Goal: Information Seeking & Learning: Learn about a topic

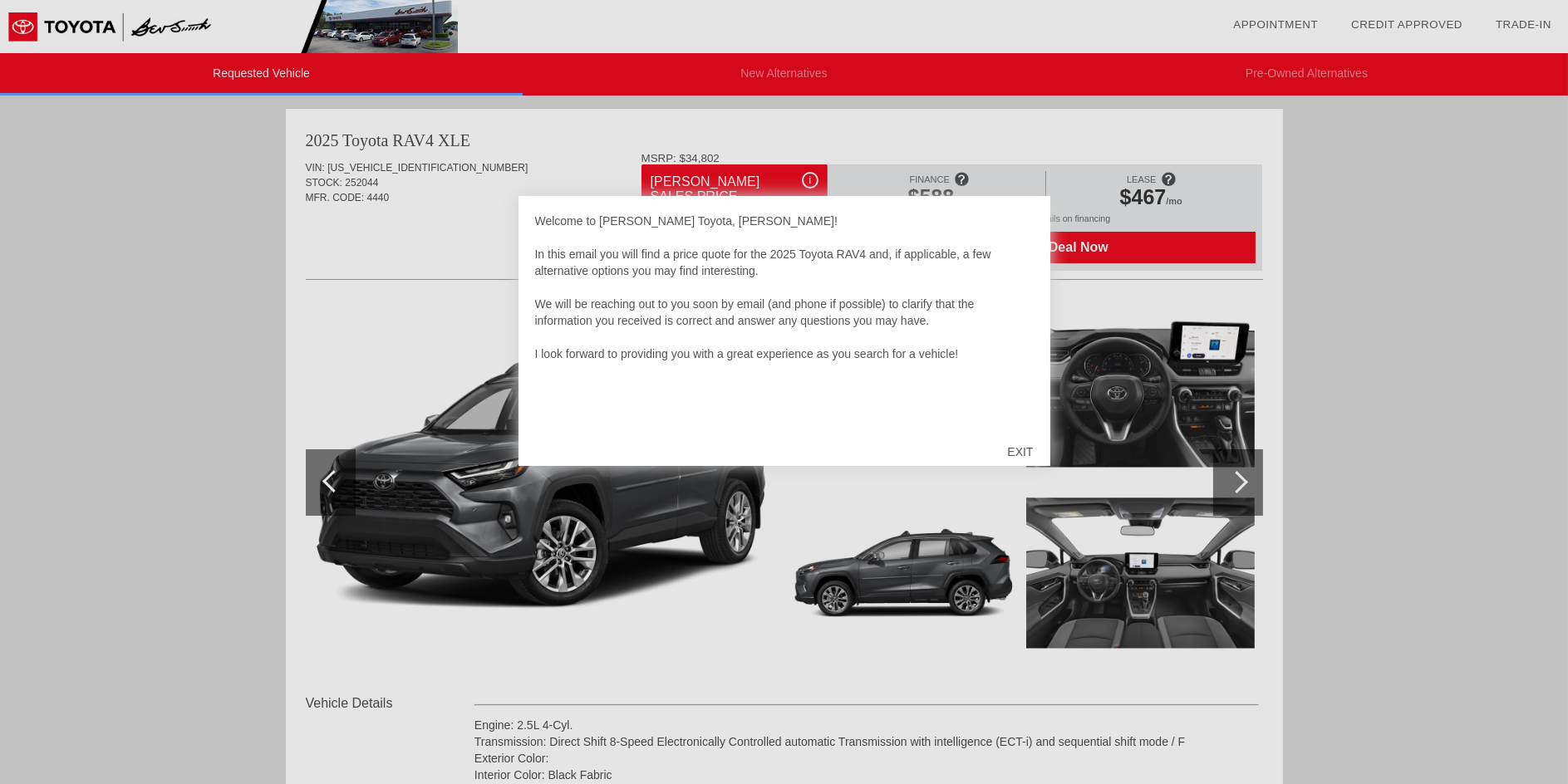
click at [1020, 454] on div "EXIT" at bounding box center [1021, 452] width 59 height 49
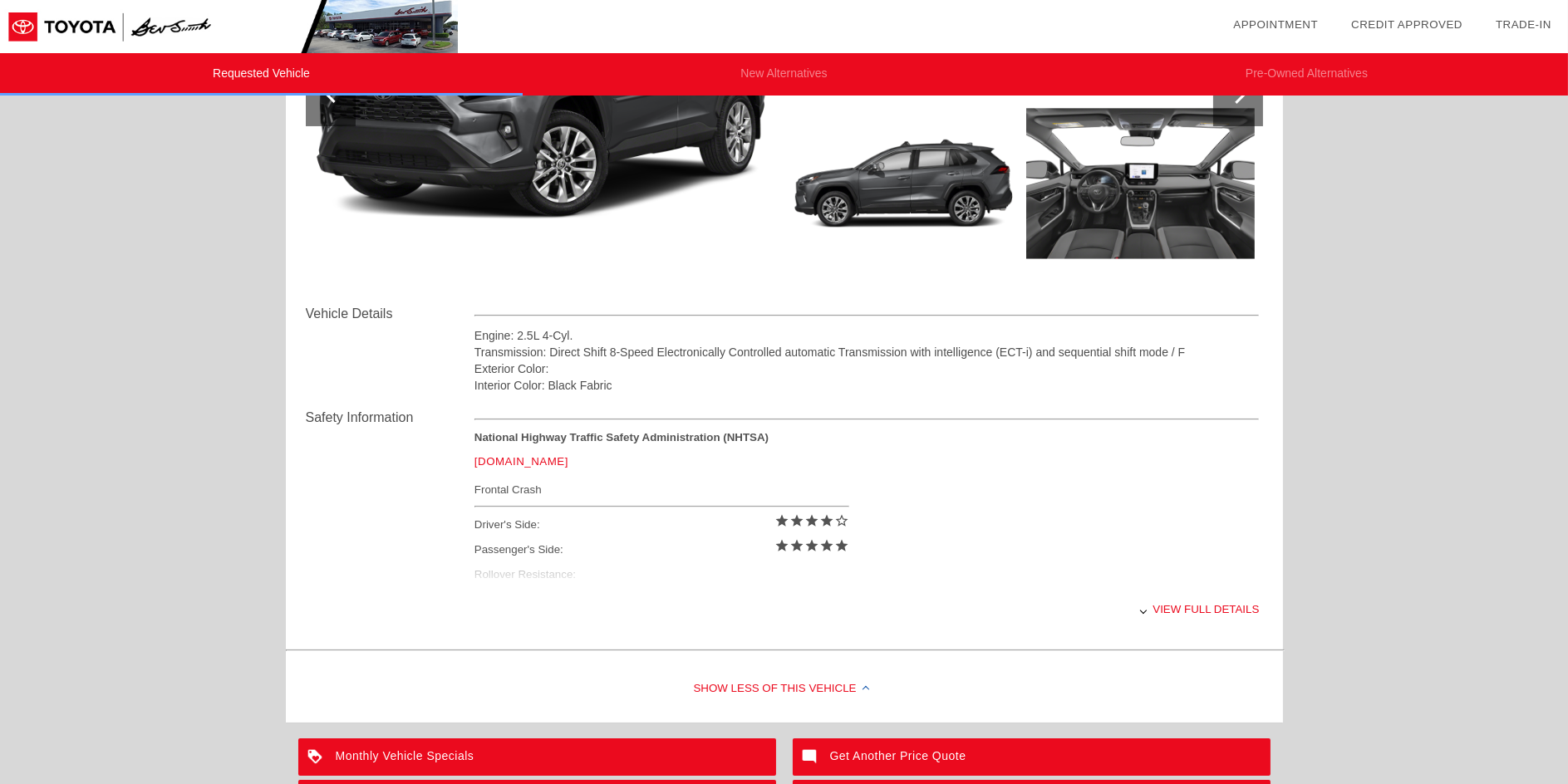
scroll to position [415, 0]
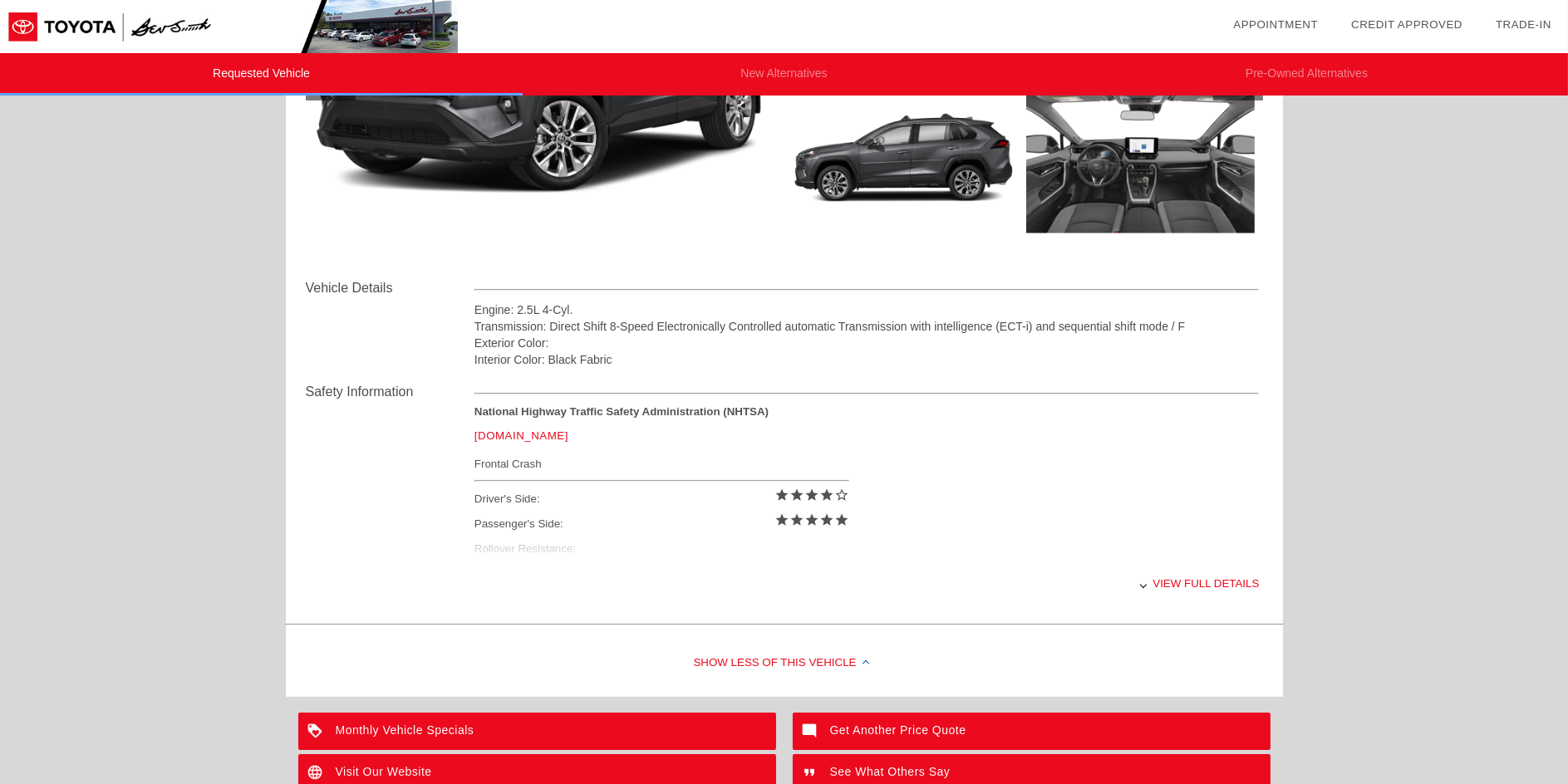
click at [1221, 582] on div "View full details" at bounding box center [866, 583] width 785 height 41
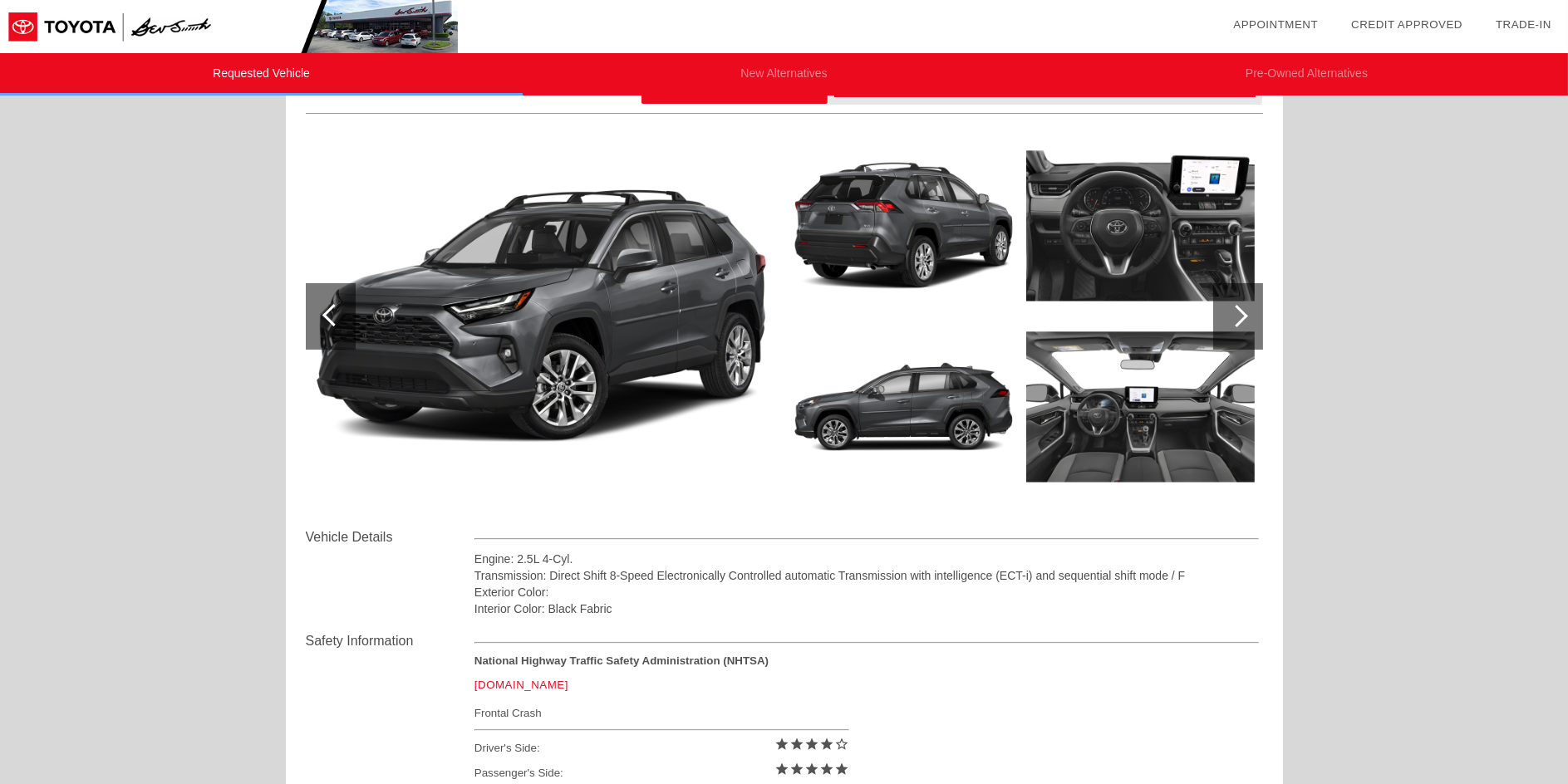
scroll to position [0, 0]
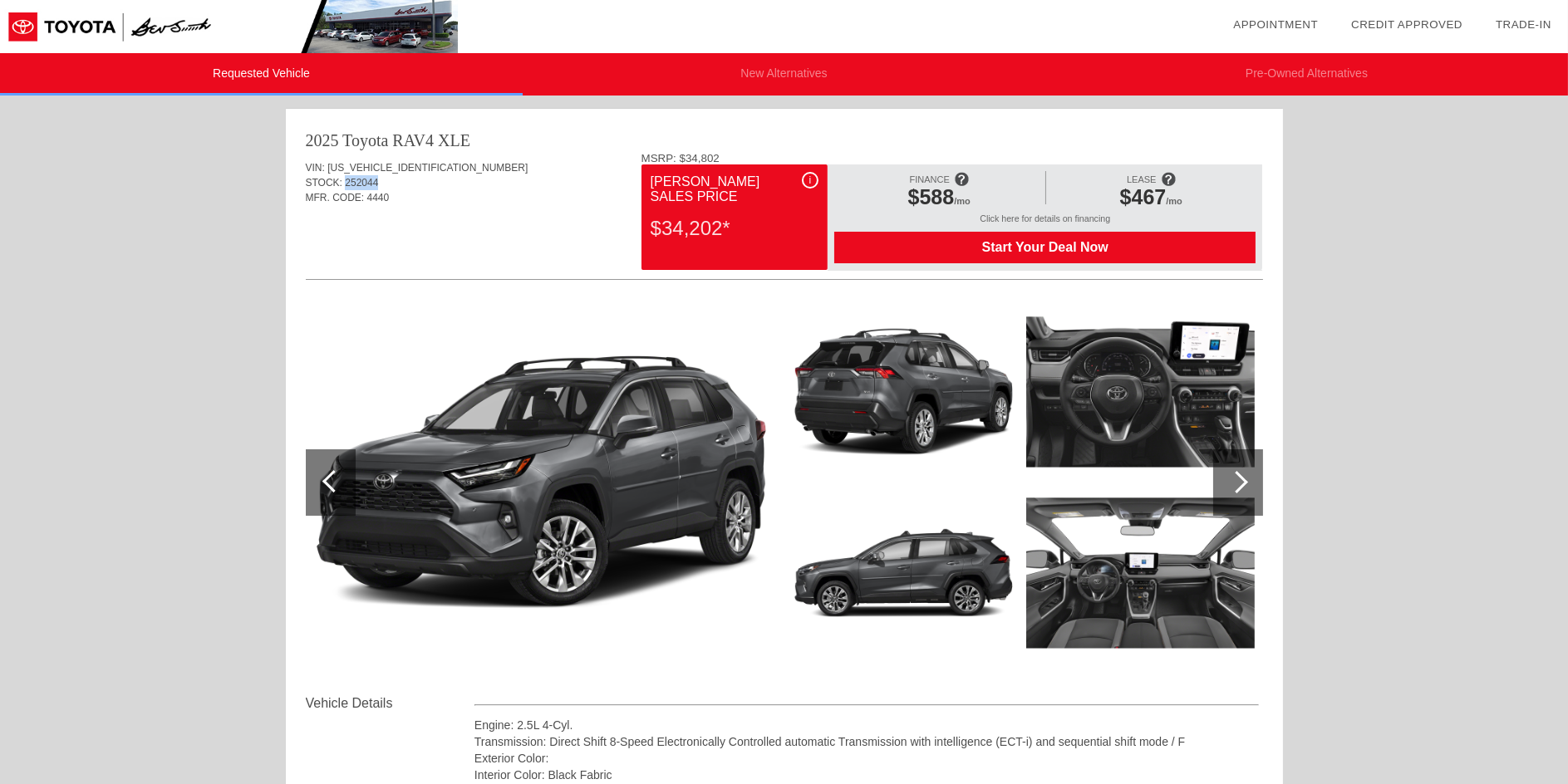
drag, startPoint x: 347, startPoint y: 178, endPoint x: 383, endPoint y: 181, distance: 36.1
click at [383, 181] on div "STOCK: 252044" at bounding box center [784, 183] width 958 height 15
click at [425, 191] on div "MFR. CODE: 4440" at bounding box center [784, 198] width 958 height 15
drag, startPoint x: 376, startPoint y: 183, endPoint x: 293, endPoint y: 178, distance: 83.2
click at [293, 178] on div "2025 Toyota RAV4 XLE VIN: [US_VEHICLE_IDENTIFICATION_NUMBER] STOCK: 252044 MFR.…" at bounding box center [784, 571] width 998 height 925
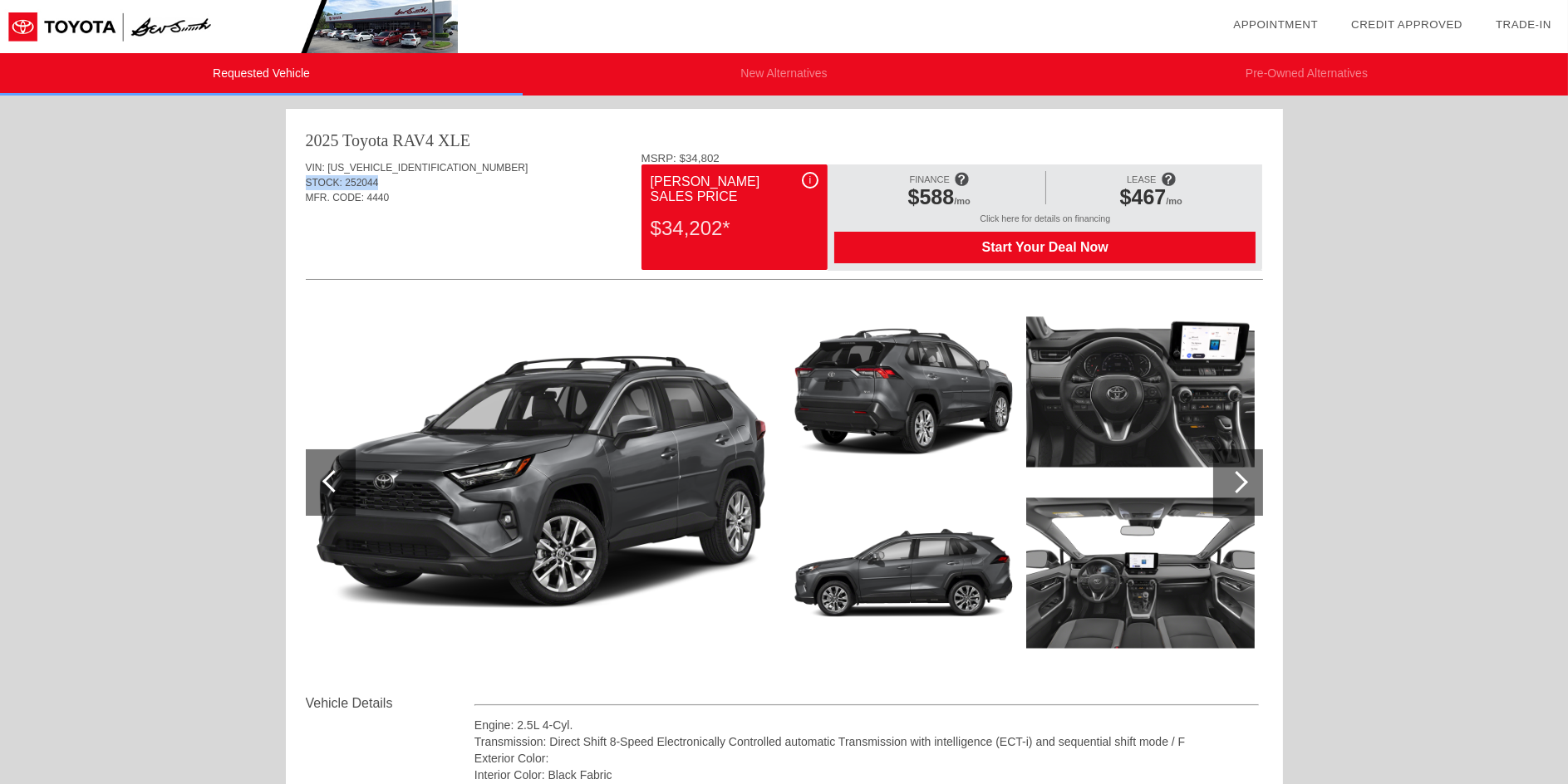
copy div "STOCK: 252044"
